Goal: Task Accomplishment & Management: Manage account settings

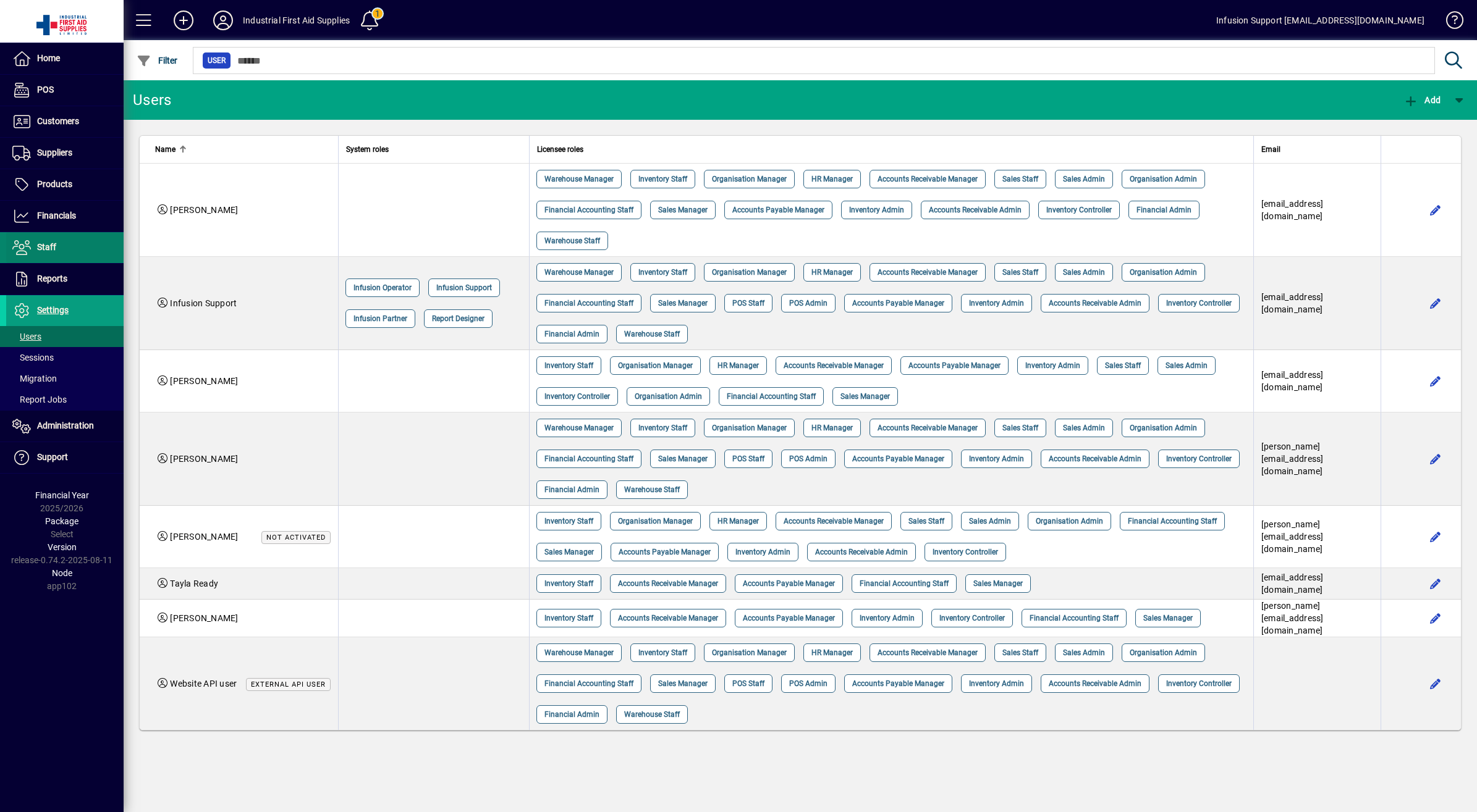
drag, startPoint x: 67, startPoint y: 186, endPoint x: 67, endPoint y: 245, distance: 59.0
click at [67, 186] on span "Products" at bounding box center [55, 184] width 36 height 10
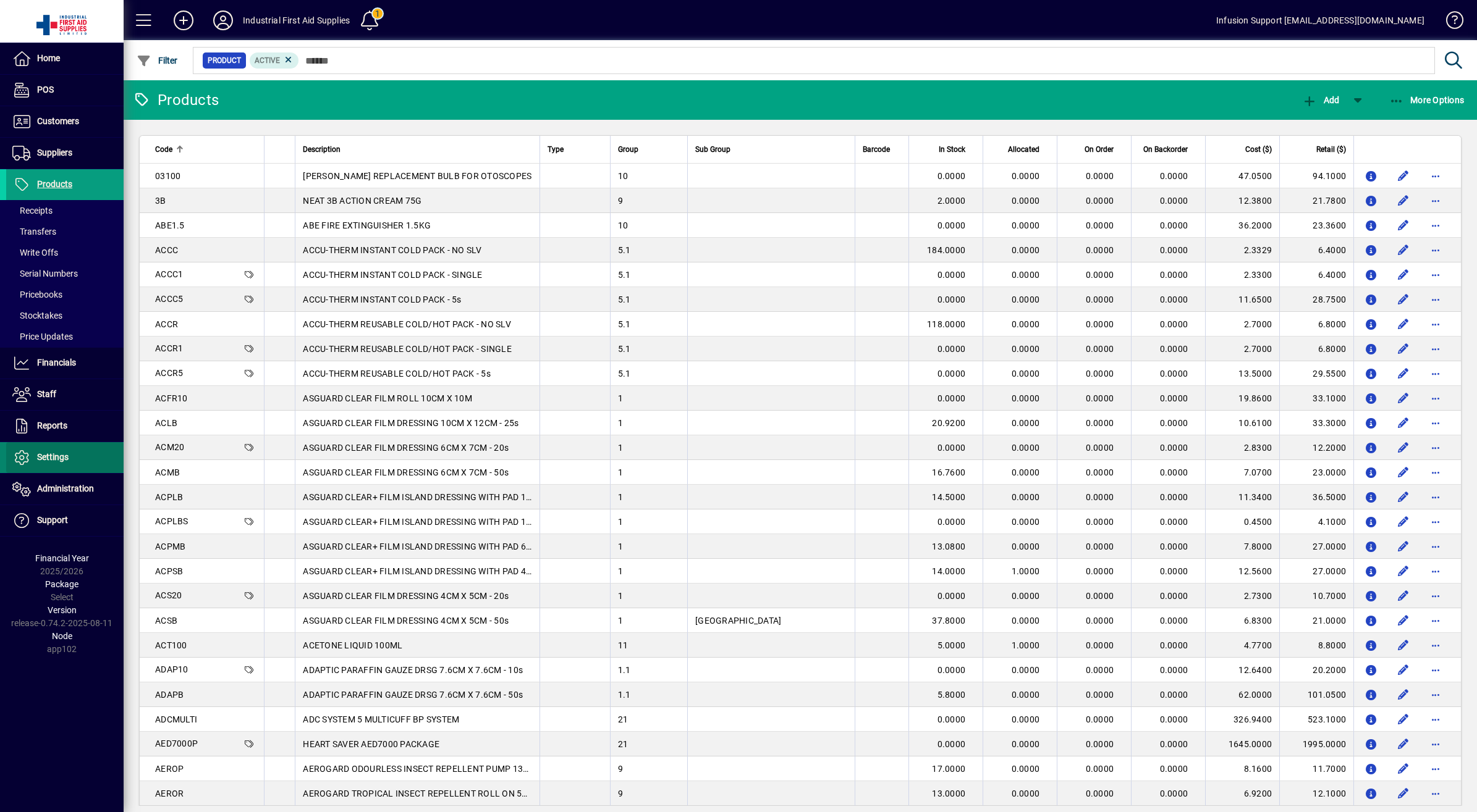
click at [53, 458] on span "Settings" at bounding box center [52, 457] width 31 height 10
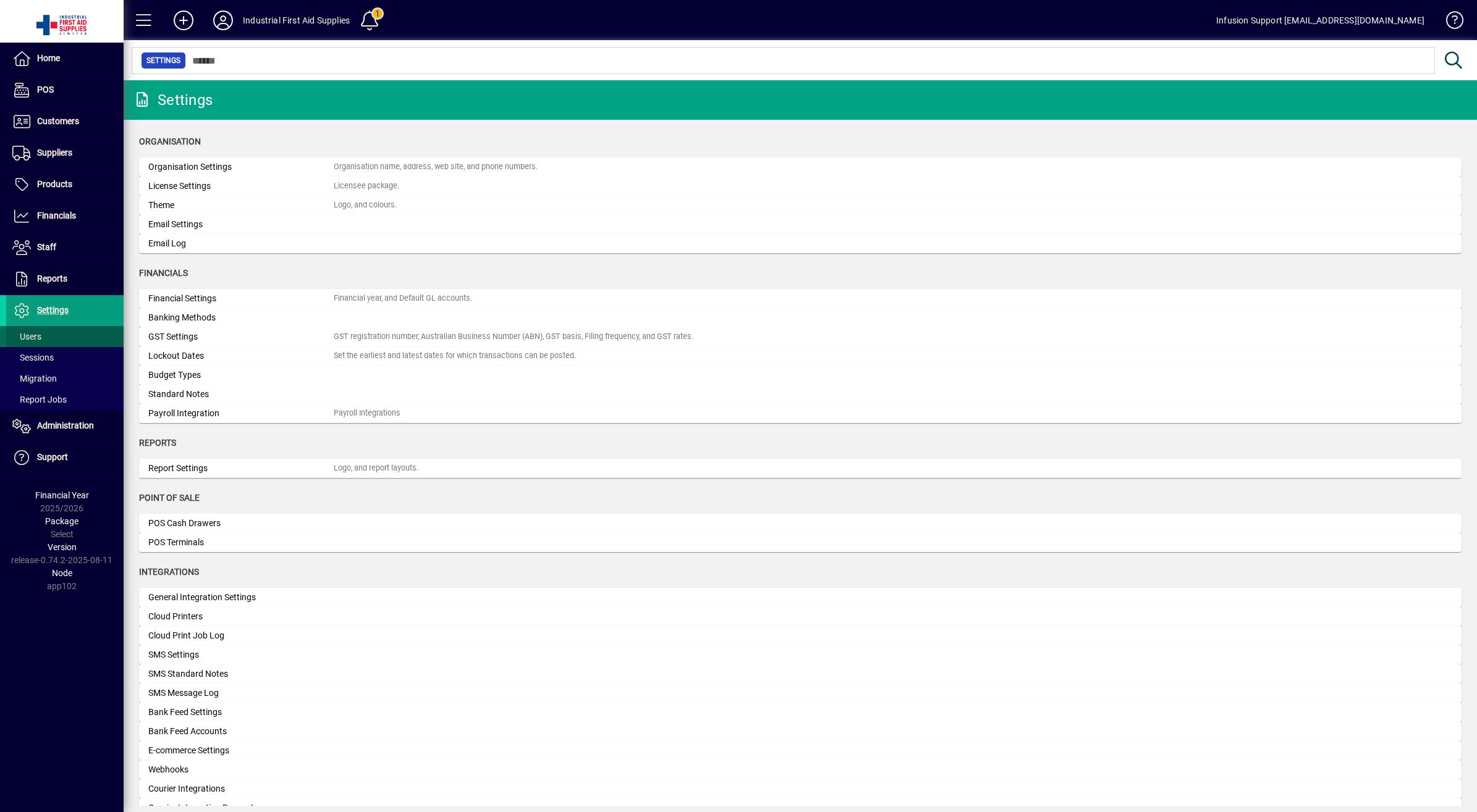
click at [32, 334] on span "Users" at bounding box center [27, 336] width 29 height 10
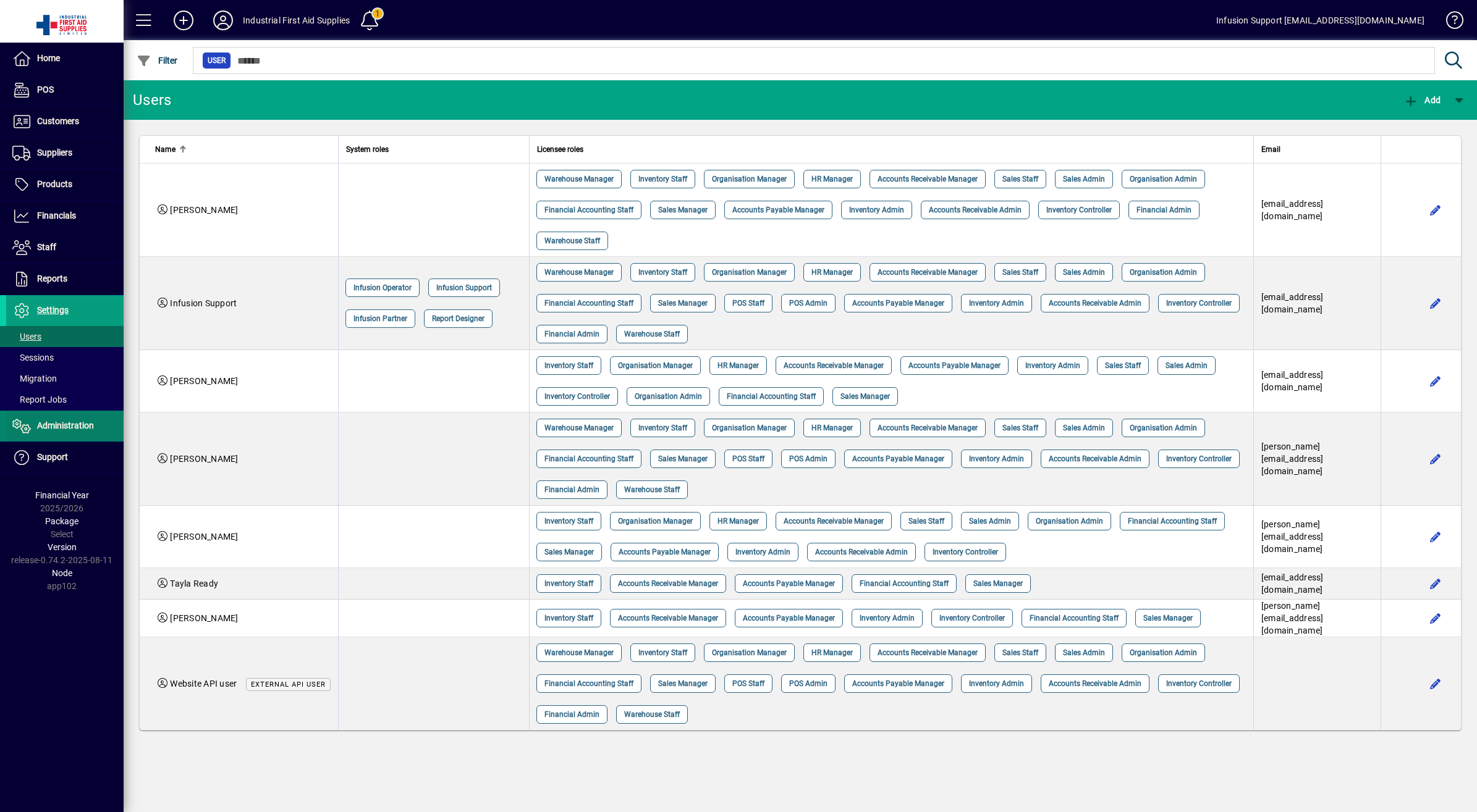
click at [69, 424] on span "Administration" at bounding box center [66, 426] width 57 height 10
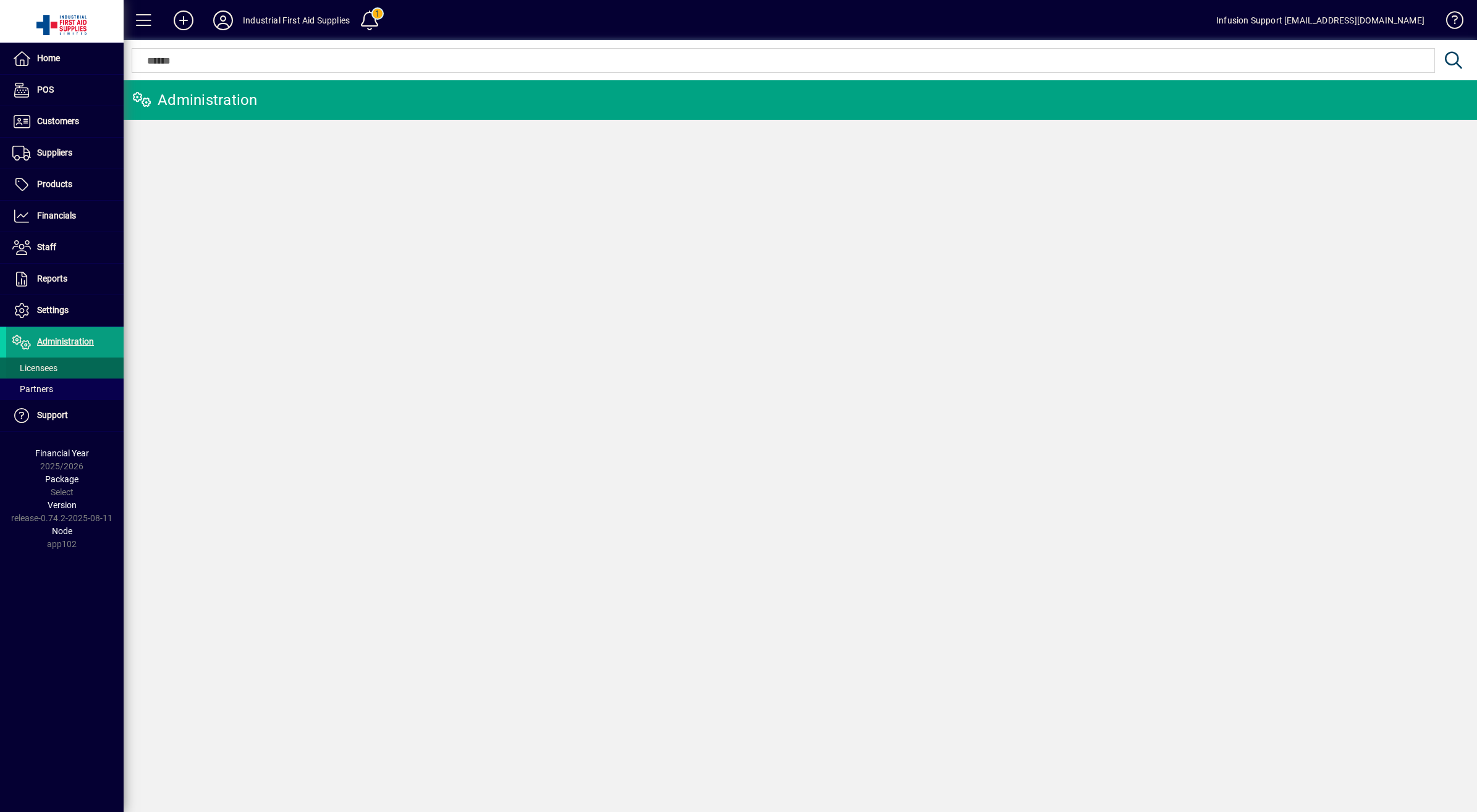
click at [45, 364] on span "Licensees" at bounding box center [35, 368] width 45 height 10
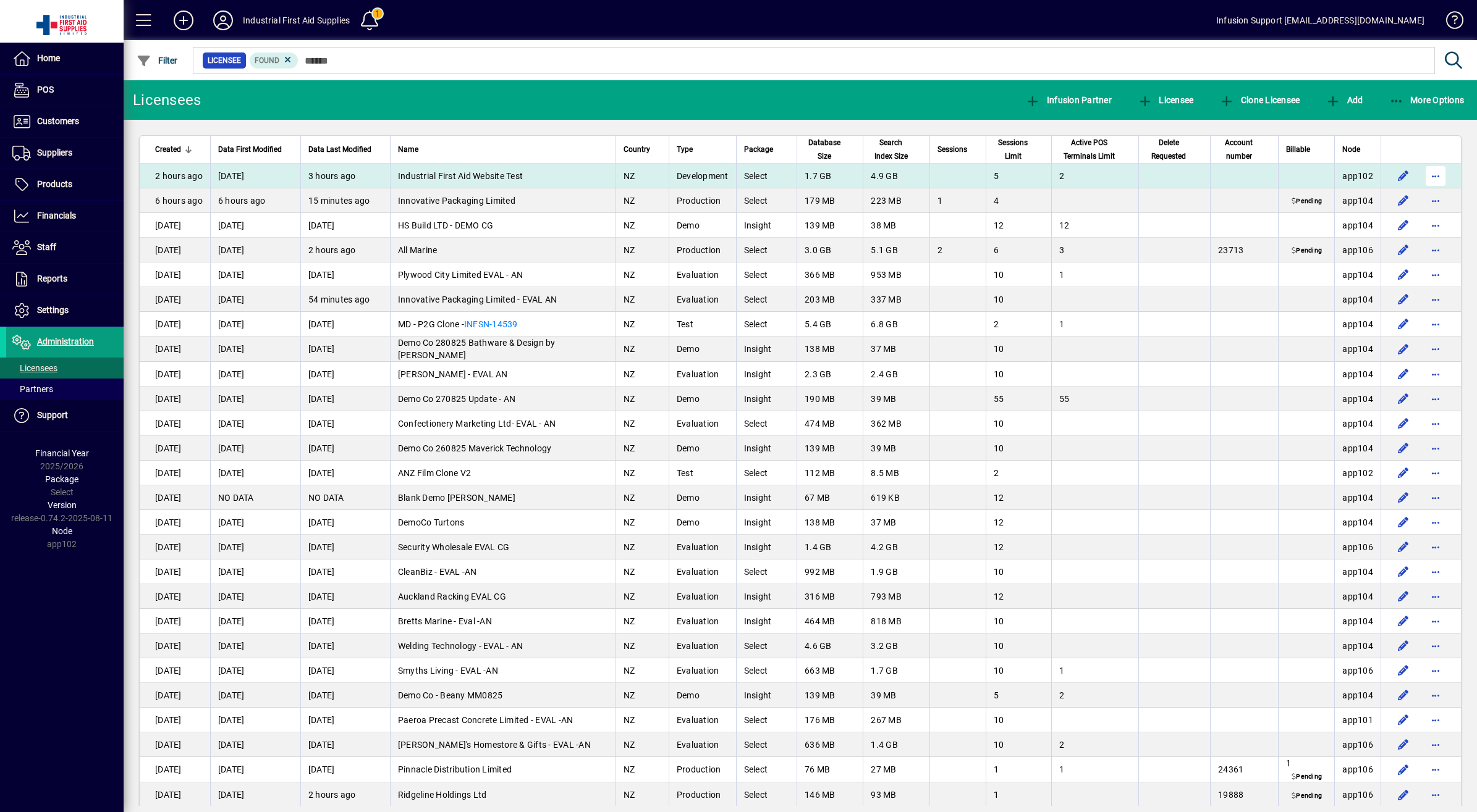
click at [1433, 173] on span "button" at bounding box center [1435, 175] width 29 height 29
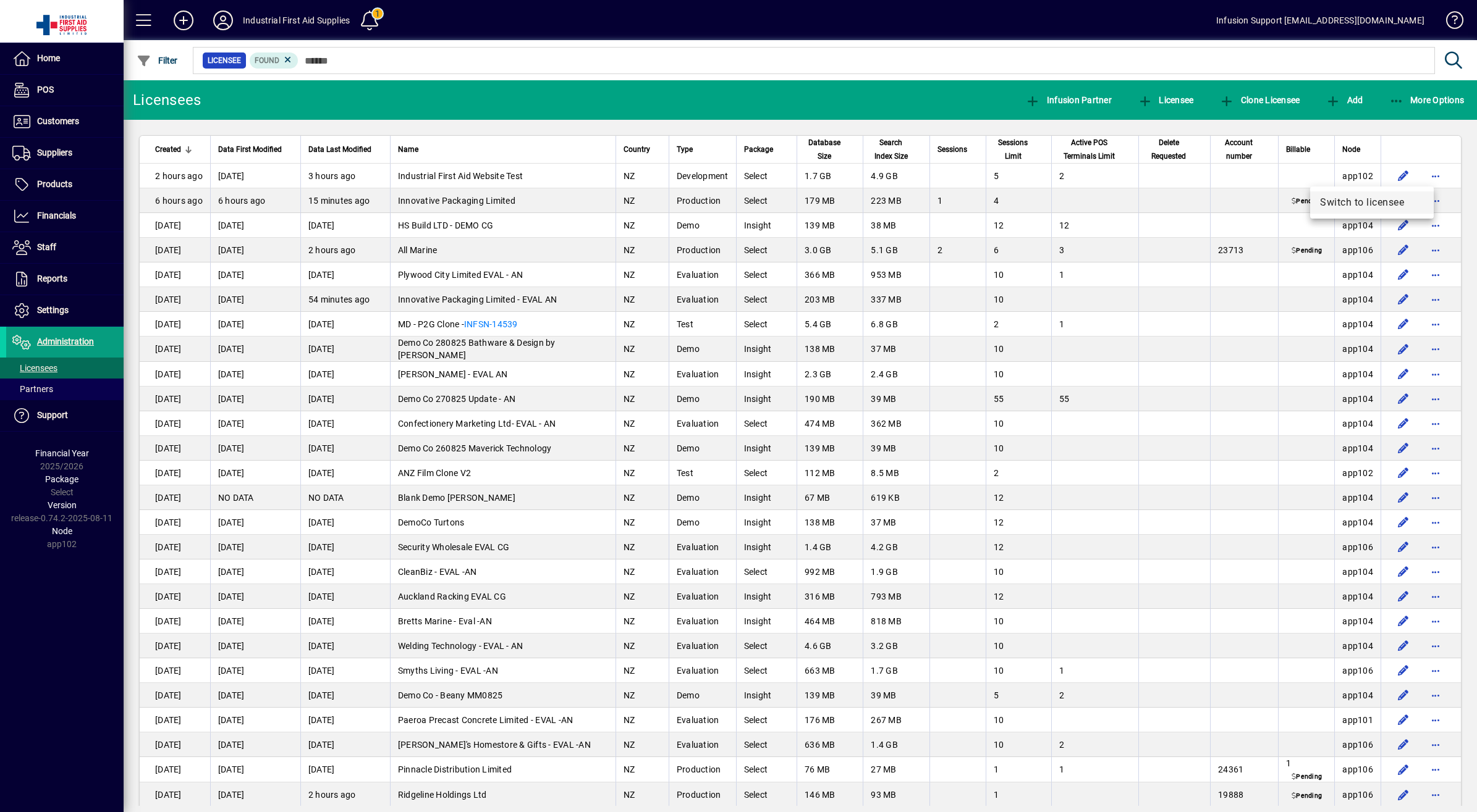
click at [1383, 198] on span "Switch to licensee" at bounding box center [1371, 203] width 104 height 15
